Goal: Information Seeking & Learning: Learn about a topic

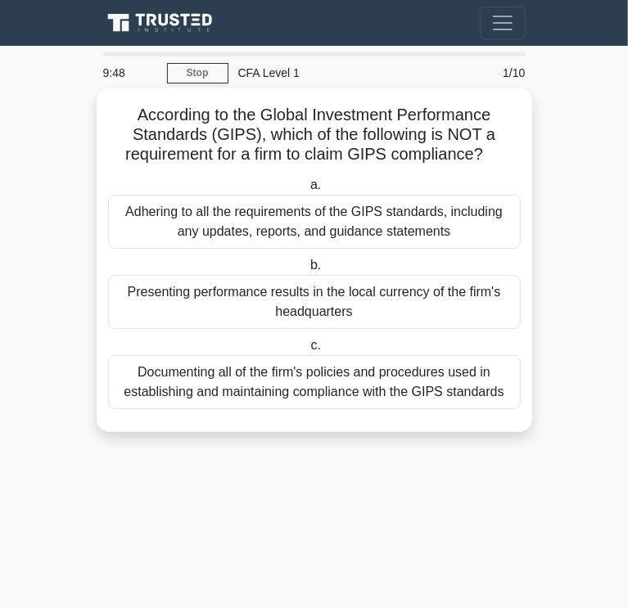
click at [273, 121] on h5 "According to the Global Investment Performance Standards (GIPS), which of the f…" at bounding box center [314, 135] width 416 height 61
drag, startPoint x: 128, startPoint y: 209, endPoint x: 180, endPoint y: 210, distance: 52.4
click at [180, 210] on div "Adhering to all the requirements of the GIPS standards, including any updates, …" at bounding box center [314, 222] width 413 height 54
copy div "Adhering"
drag, startPoint x: 327, startPoint y: 233, endPoint x: 382, endPoint y: 235, distance: 55.7
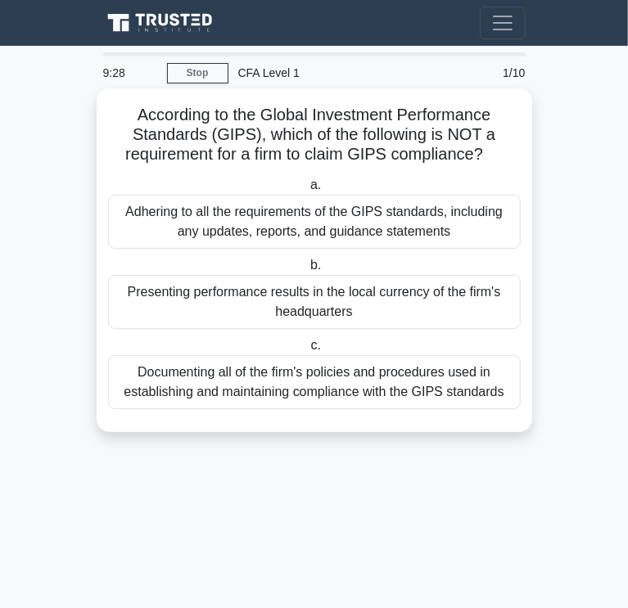
click at [382, 235] on div "Adhering to all the requirements of the GIPS standards, including any updates, …" at bounding box center [314, 222] width 413 height 54
copy div "guidance"
drag, startPoint x: 305, startPoint y: 376, endPoint x: 446, endPoint y: 376, distance: 140.8
click at [446, 376] on div "Documenting all of the firm's policies and procedures used in establishing and …" at bounding box center [314, 382] width 413 height 54
copy div "policies and procedures"
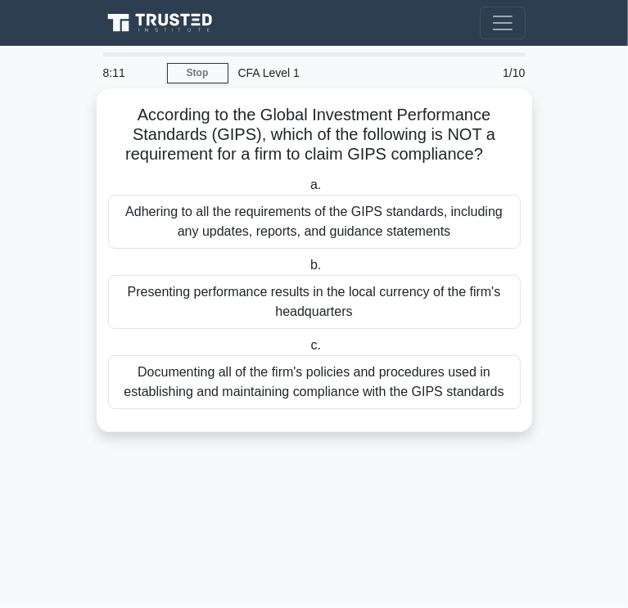
click at [395, 218] on div "Adhering to all the requirements of the GIPS standards, including any updates, …" at bounding box center [314, 222] width 413 height 54
click at [307, 191] on input "a. Adhering to all the requirements of the GIPS standards, including any update…" at bounding box center [307, 185] width 0 height 11
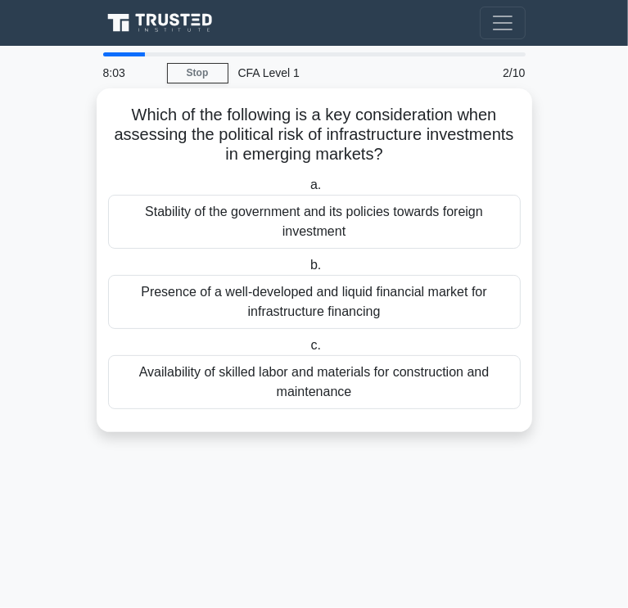
drag, startPoint x: 128, startPoint y: 112, endPoint x: 382, endPoint y: 151, distance: 256.9
click at [382, 151] on h5 "Which of the following is a key consideration when assessing the political risk…" at bounding box center [314, 135] width 416 height 61
copy h5 "Which of the following is a key consideration when assessing the political risk…"
click at [423, 379] on div "Availability of skilled labor and materials for construction and maintenance" at bounding box center [314, 382] width 413 height 54
click at [307, 351] on input "c. Availability of skilled labor and materials for construction and maintenance" at bounding box center [307, 346] width 0 height 11
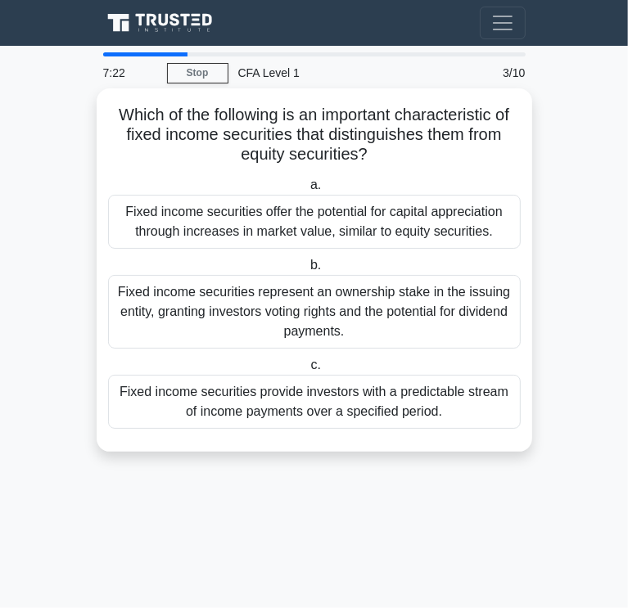
drag, startPoint x: 115, startPoint y: 117, endPoint x: 377, endPoint y: 149, distance: 264.0
click at [377, 149] on h5 "Which of the following is an important characteristic of fixed income securitie…" at bounding box center [314, 135] width 416 height 61
copy h5 "Which of the following is an important characteristic of fixed income securitie…"
click at [419, 404] on div "Fixed income securities provide investors with a predictable stream of income p…" at bounding box center [314, 402] width 413 height 54
click at [307, 371] on input "c. Fixed income securities provide investors with a predictable stream of incom…" at bounding box center [307, 365] width 0 height 11
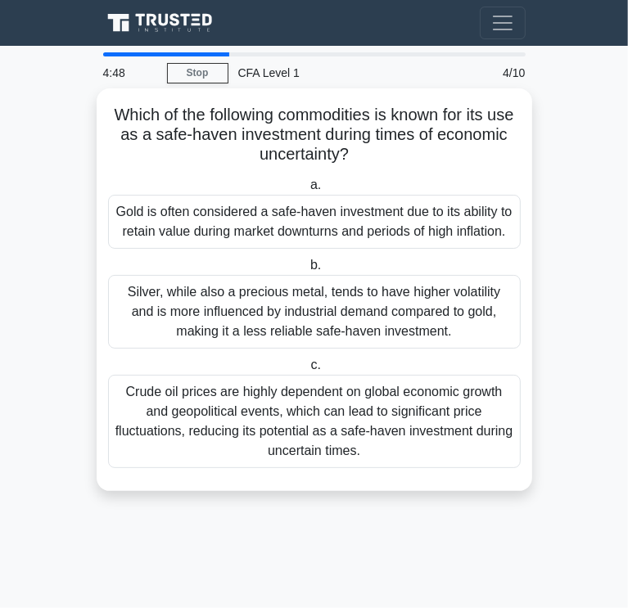
drag, startPoint x: 81, startPoint y: 116, endPoint x: 514, endPoint y: 472, distance: 560.8
click at [514, 472] on main "4:48 Stop CFA Level 1 Beginner 4/10 Which of the following commodities is known…" at bounding box center [314, 327] width 628 height 563
copy div "Which of the following commodities is known for its use as a safe-haven investm…"
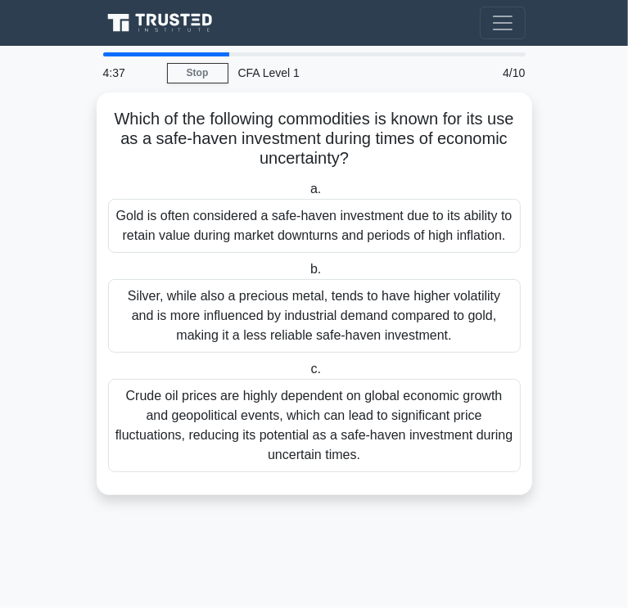
click at [585, 203] on main "4:37 Stop CFA Level 1 Beginner 4/10 Which of the following commodities is known…" at bounding box center [314, 327] width 628 height 563
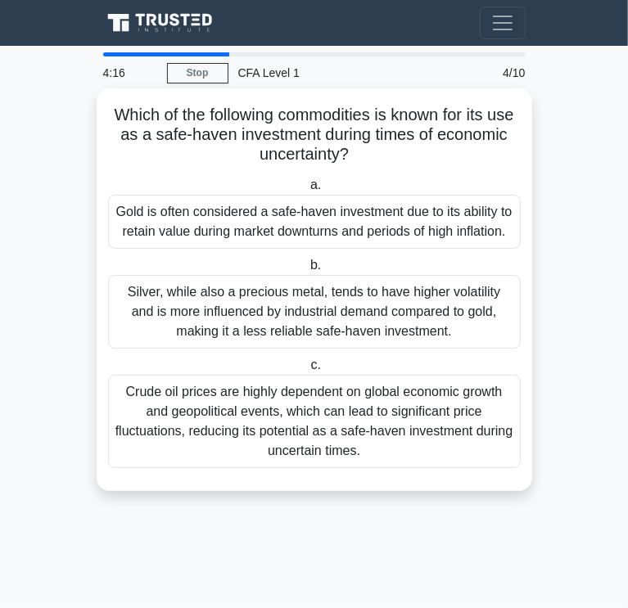
click at [439, 270] on label "b. Silver, while also a precious metal, tends to have higher volatility and is …" at bounding box center [314, 301] width 413 height 93
click at [307, 270] on input "b. Silver, while also a precious metal, tends to have higher volatility and is …" at bounding box center [307, 265] width 0 height 11
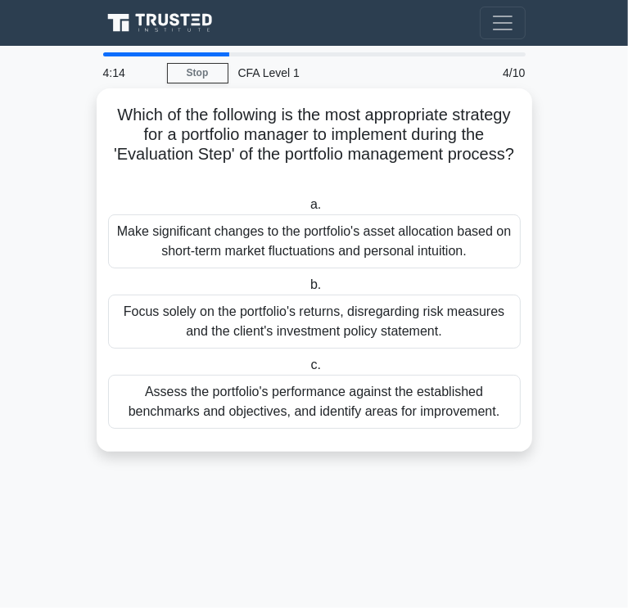
click at [436, 278] on label "b. Focus solely on the portfolio's returns, disregarding risk measures and the …" at bounding box center [314, 312] width 413 height 74
click at [307, 280] on input "b. Focus solely on the portfolio's returns, disregarding risk measures and the …" at bounding box center [307, 285] width 0 height 11
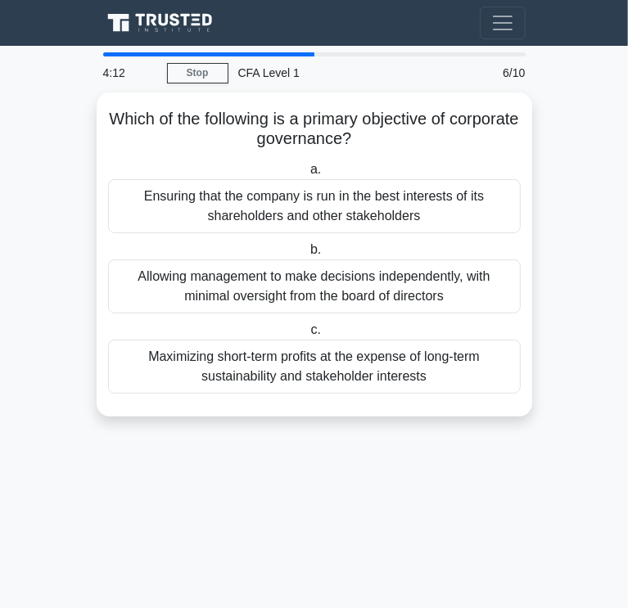
click at [436, 278] on div "Allowing management to make decisions independently, with minimal oversight fro…" at bounding box center [314, 287] width 413 height 54
click at [307, 255] on input "b. Allowing management to make decisions independently, with minimal oversight …" at bounding box center [307, 250] width 0 height 11
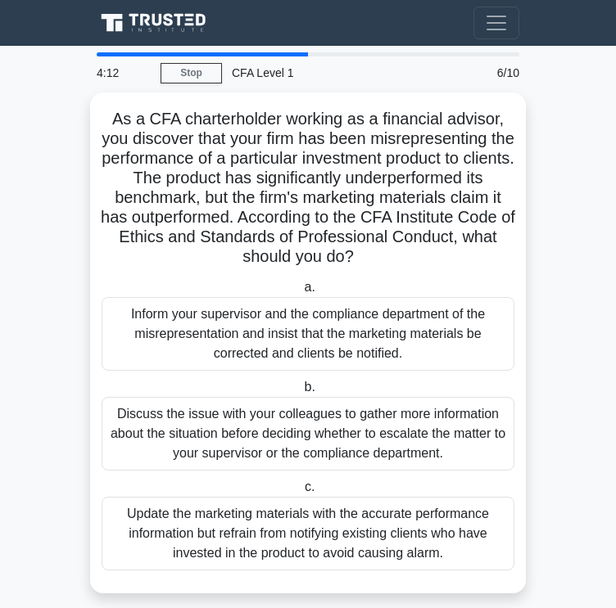
click at [436, 278] on label "a. Inform your supervisor and the compliance department of the misrepresentatio…" at bounding box center [308, 324] width 413 height 93
click at [301, 282] on input "a. Inform your supervisor and the compliance department of the misrepresentatio…" at bounding box center [301, 287] width 0 height 11
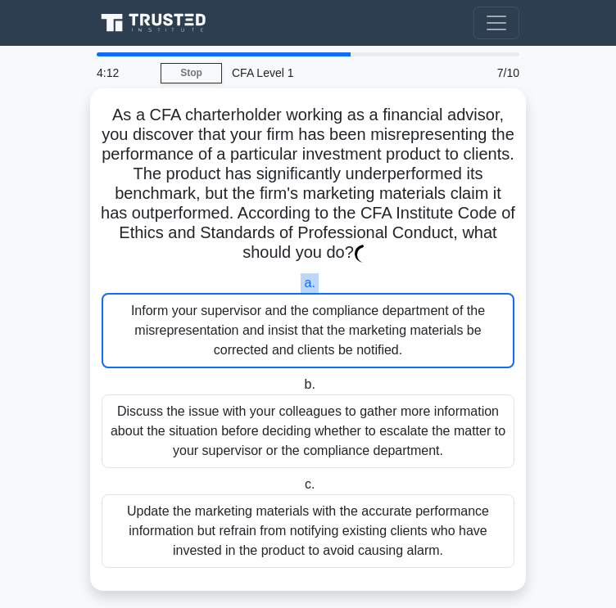
click at [436, 278] on label "a. Inform your supervisor and the compliance department of the misrepresentatio…" at bounding box center [308, 320] width 413 height 95
click at [301, 278] on input "a. Inform your supervisor and the compliance department of the misrepresentatio…" at bounding box center [301, 283] width 0 height 11
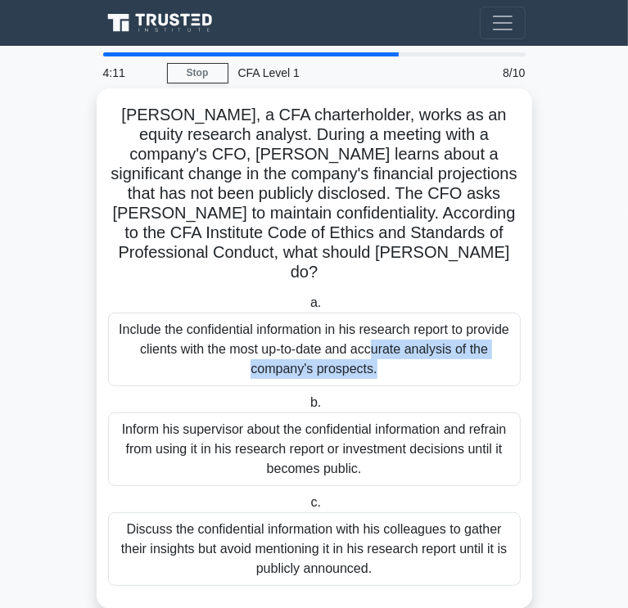
click at [436, 313] on div "Include the confidential information in his research report to provide clients …" at bounding box center [314, 350] width 413 height 74
click at [307, 298] on input "a. Include the confidential information in his research report to provide clien…" at bounding box center [307, 303] width 0 height 11
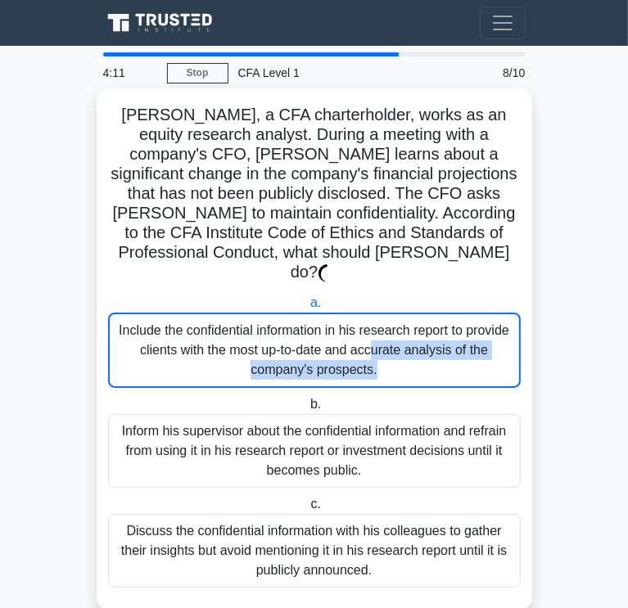
click at [436, 313] on div "Include the confidential information in his research report to provide clients …" at bounding box center [314, 350] width 413 height 75
click at [431, 313] on div "Include the confidential information in his research report to provide clients …" at bounding box center [314, 350] width 413 height 75
click at [307, 304] on input "a. Include the confidential information in his research report to provide clien…" at bounding box center [307, 303] width 0 height 11
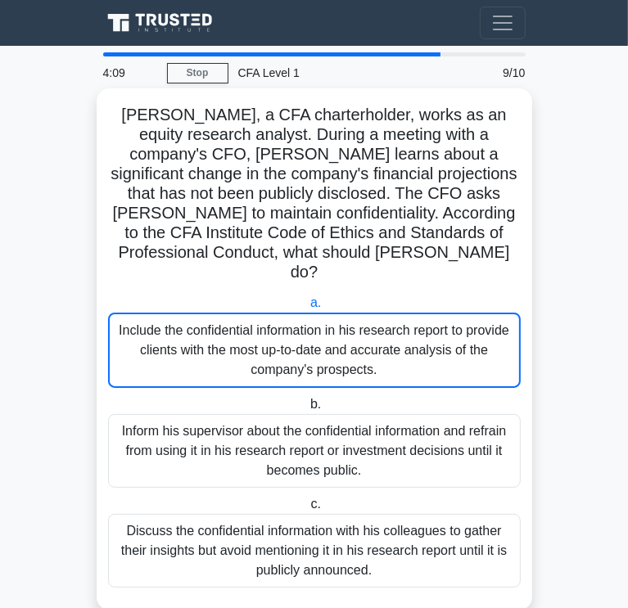
click at [431, 313] on div "Include the confidential information in his research report to provide clients …" at bounding box center [314, 350] width 413 height 75
click at [307, 304] on input "a. Include the confidential information in his research report to provide clien…" at bounding box center [307, 303] width 0 height 11
click at [431, 313] on div "Include the confidential information in his research report to provide clients …" at bounding box center [314, 350] width 413 height 75
click at [307, 304] on input "a. Include the confidential information in his research report to provide clien…" at bounding box center [307, 303] width 0 height 11
click at [408, 422] on div "Inform his supervisor about the confidential information and refrain from using…" at bounding box center [314, 451] width 413 height 74
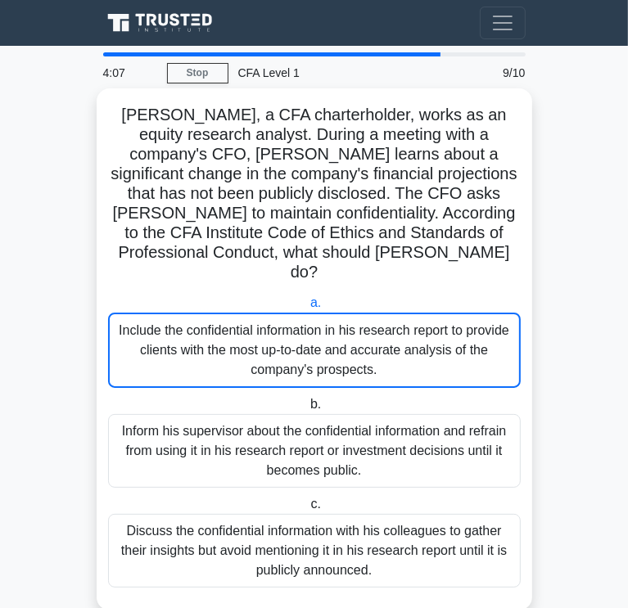
click at [307, 410] on input "b. Inform his supervisor about the confidential information and refrain from us…" at bounding box center [307, 405] width 0 height 11
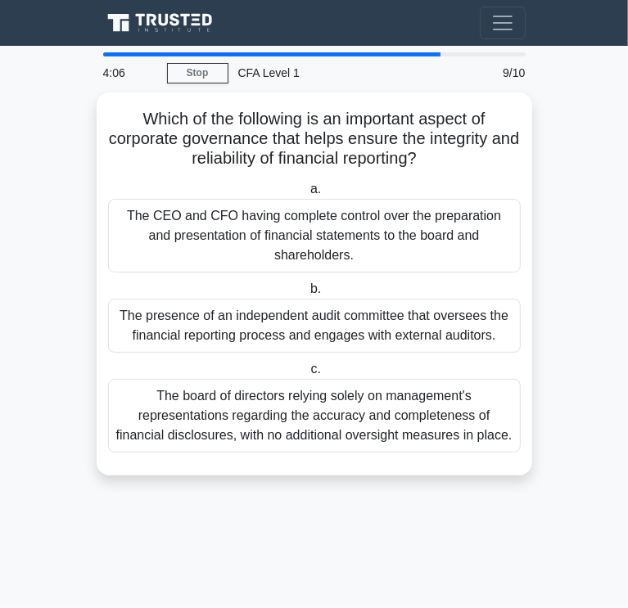
click at [408, 422] on div "The board of directors relying solely on management's representations regarding…" at bounding box center [314, 416] width 413 height 74
click at [307, 375] on input "c. The board of directors relying solely on management's representations regard…" at bounding box center [307, 369] width 0 height 11
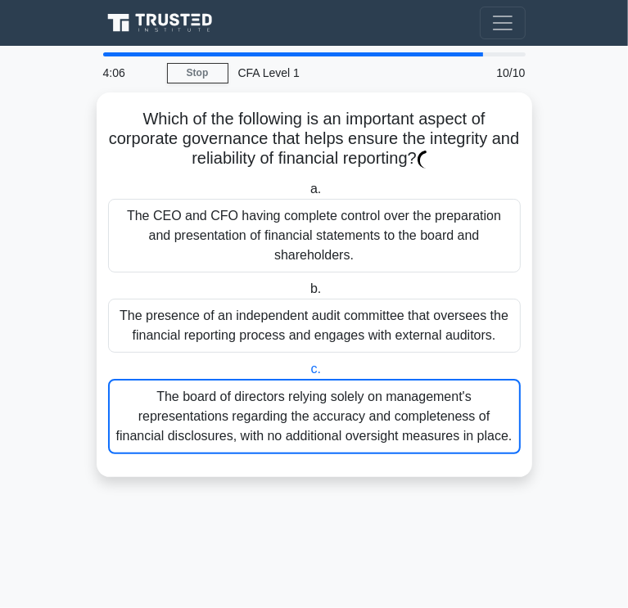
click at [408, 422] on div "The board of directors relying solely on management's representations regarding…" at bounding box center [314, 416] width 413 height 75
click at [307, 375] on input "c. The board of directors relying solely on management's representations regard…" at bounding box center [307, 369] width 0 height 11
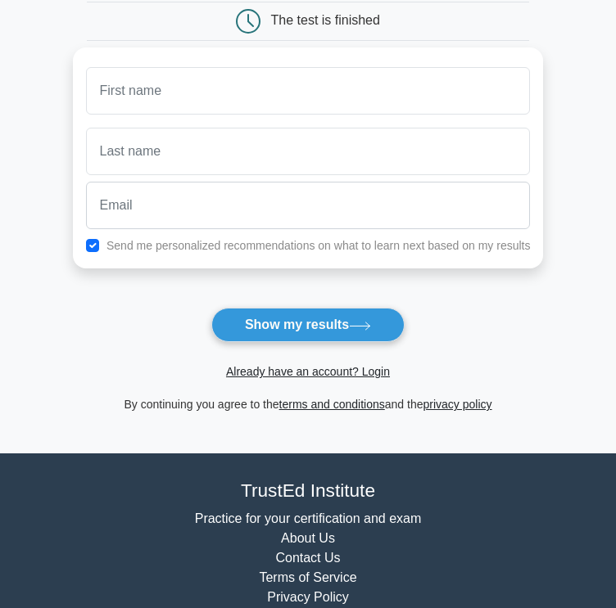
scroll to position [167, 0]
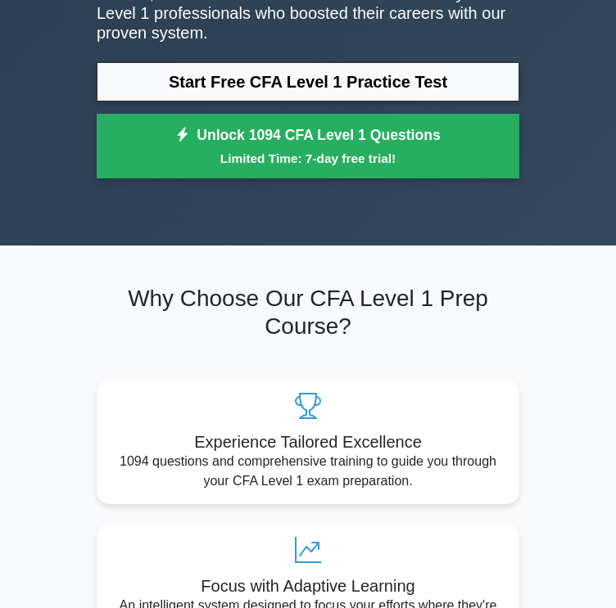
scroll to position [419, 0]
